Goal: Task Accomplishment & Management: Use online tool/utility

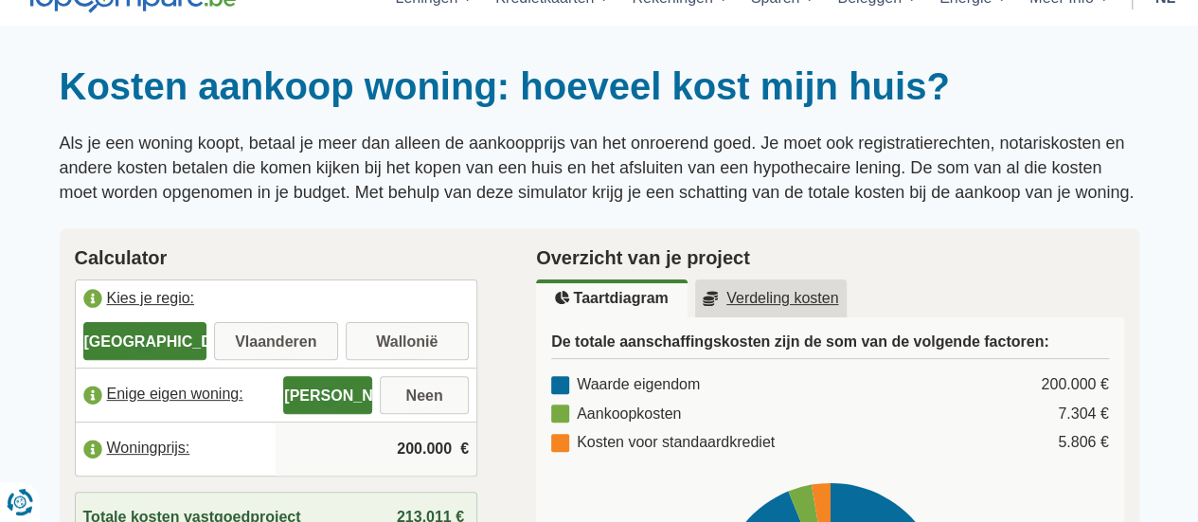
scroll to position [114, 0]
click at [274, 348] on input "Vlaanderen" at bounding box center [276, 342] width 124 height 34
radio input "true"
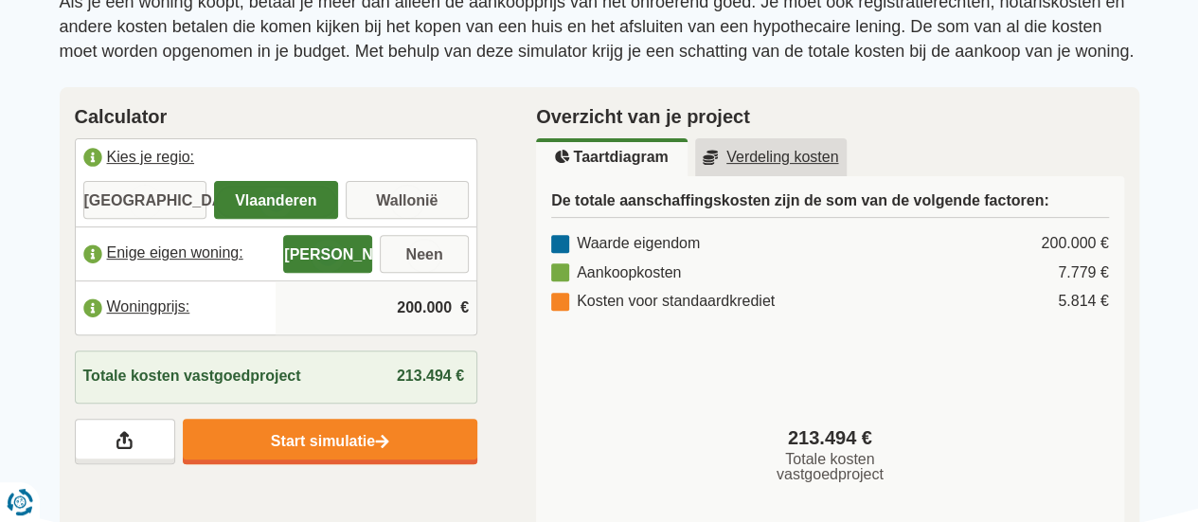
scroll to position [257, 0]
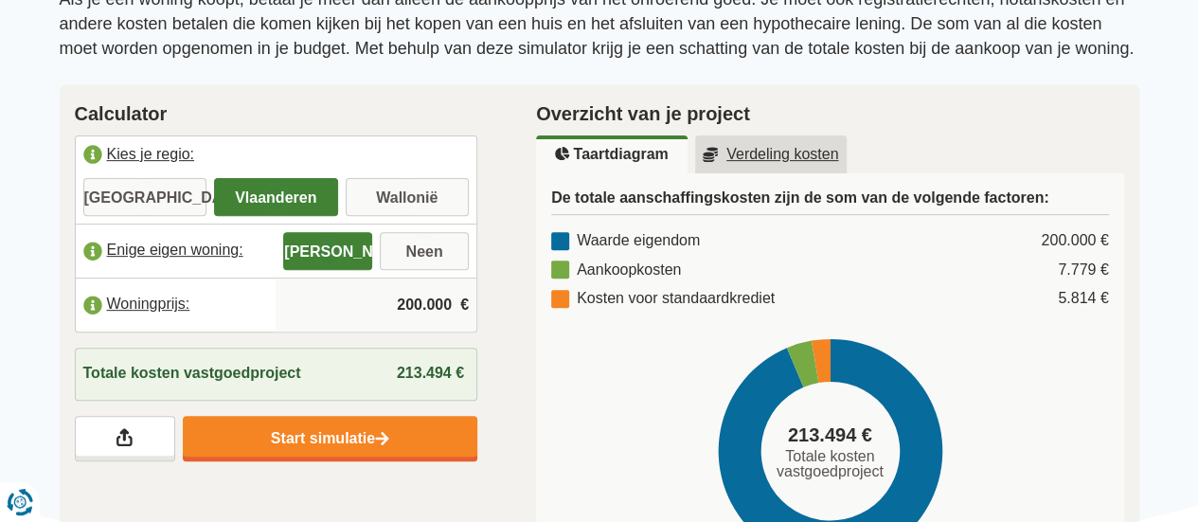
click at [430, 304] on input "200.000" at bounding box center [376, 304] width 186 height 51
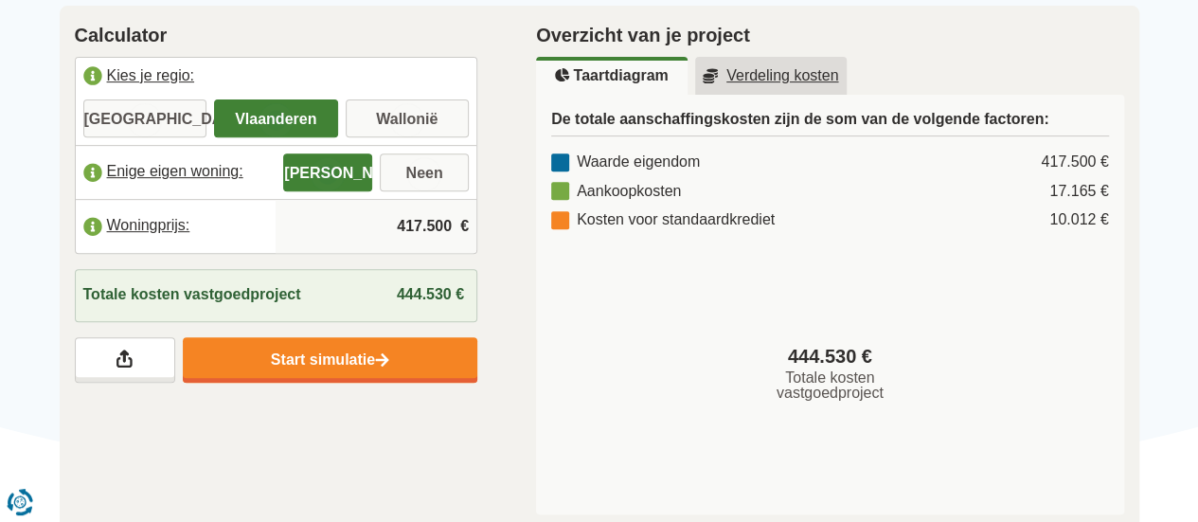
scroll to position [338, 0]
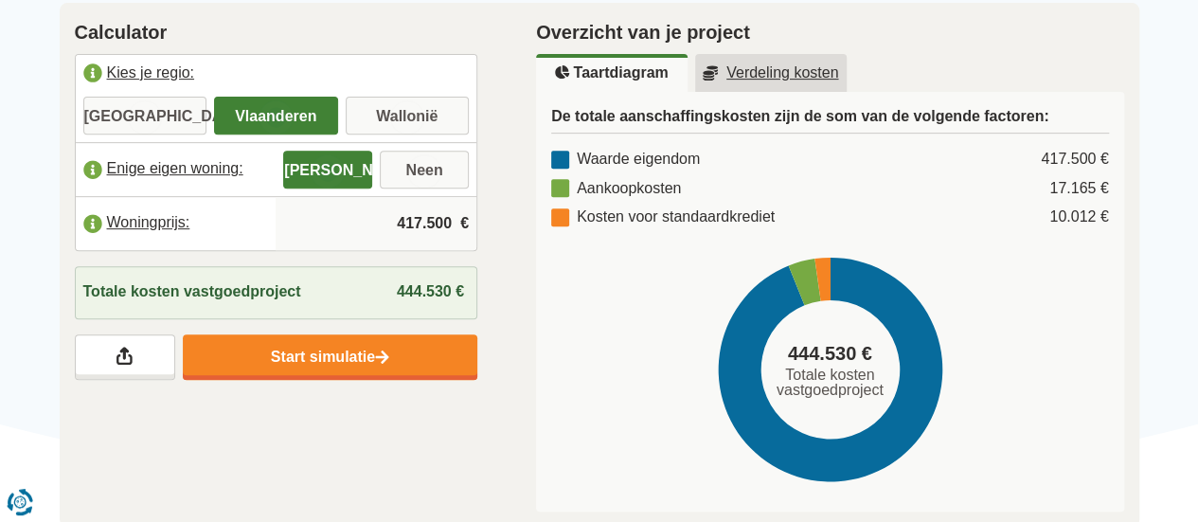
click at [1070, 171] on div "Waarde eigendom 417.500 € Aankoopkosten 17.165 € Kosten voor standaardkrediet 1…" at bounding box center [830, 189] width 558 height 80
click at [424, 217] on input "417.500" at bounding box center [376, 223] width 186 height 51
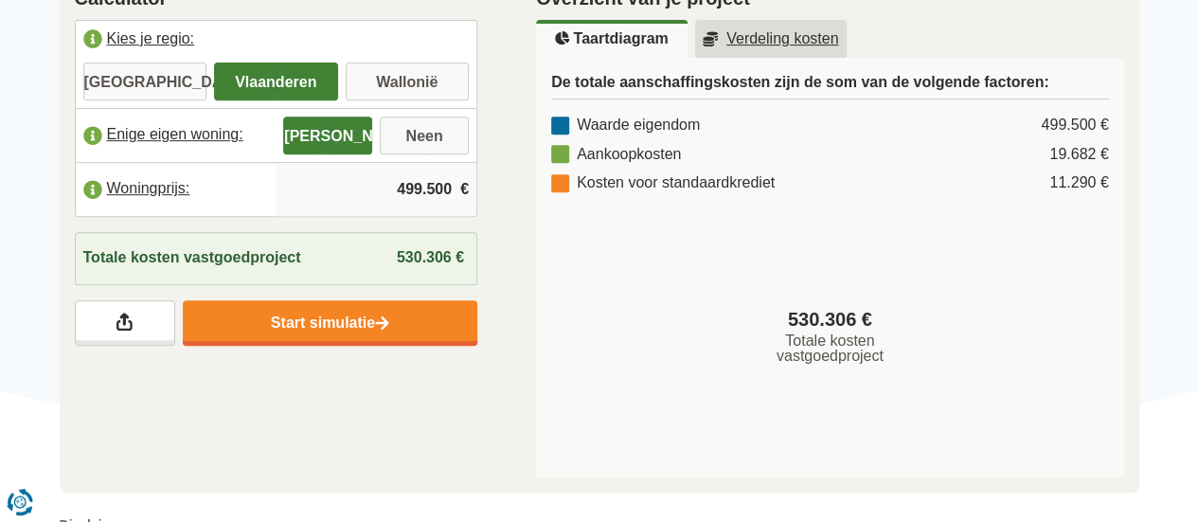
scroll to position [316, 0]
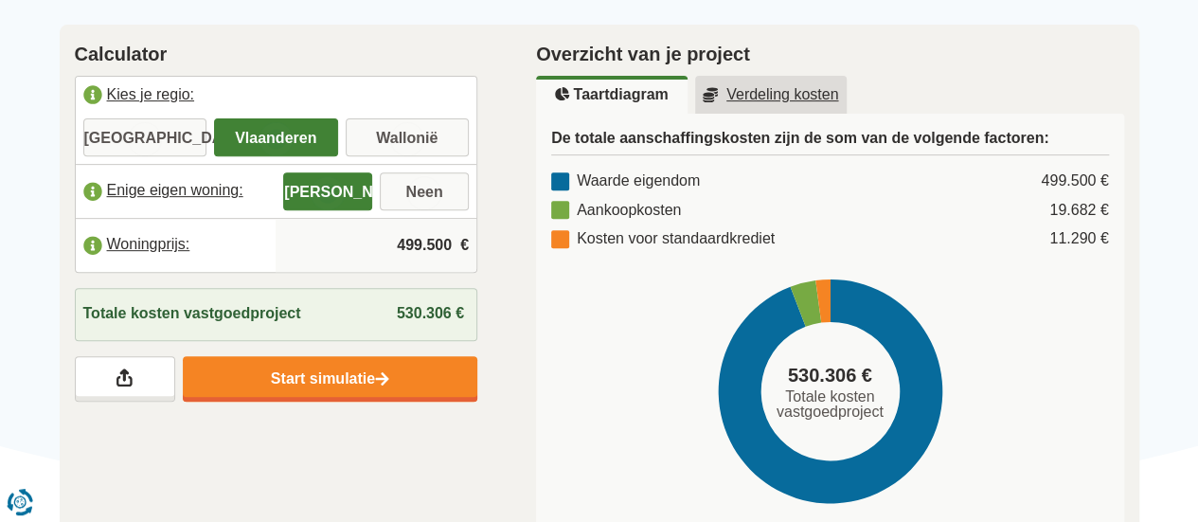
type input "499.500"
